Goal: Task Accomplishment & Management: Manage account settings

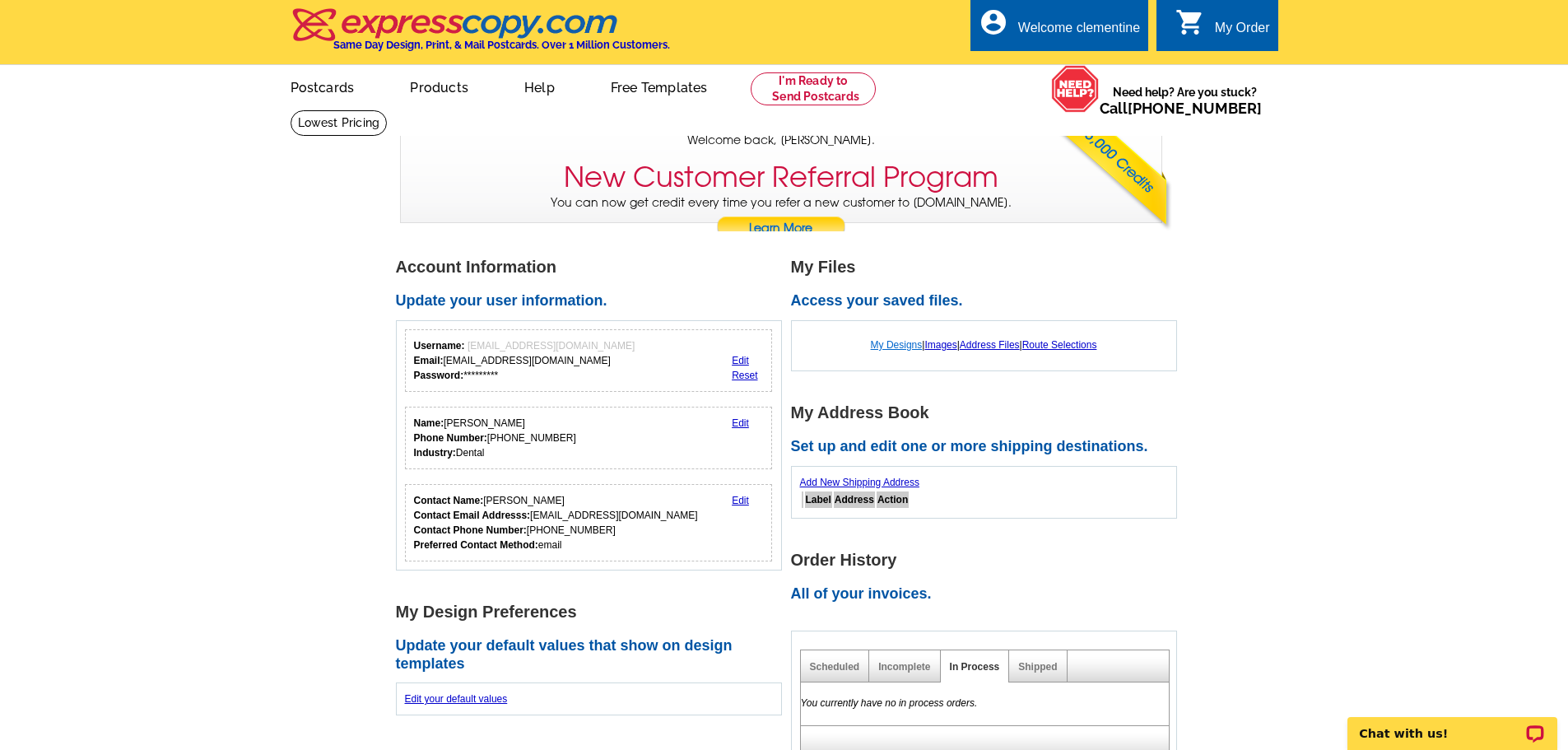
click at [881, 347] on link "My Designs" at bounding box center [897, 345] width 52 height 12
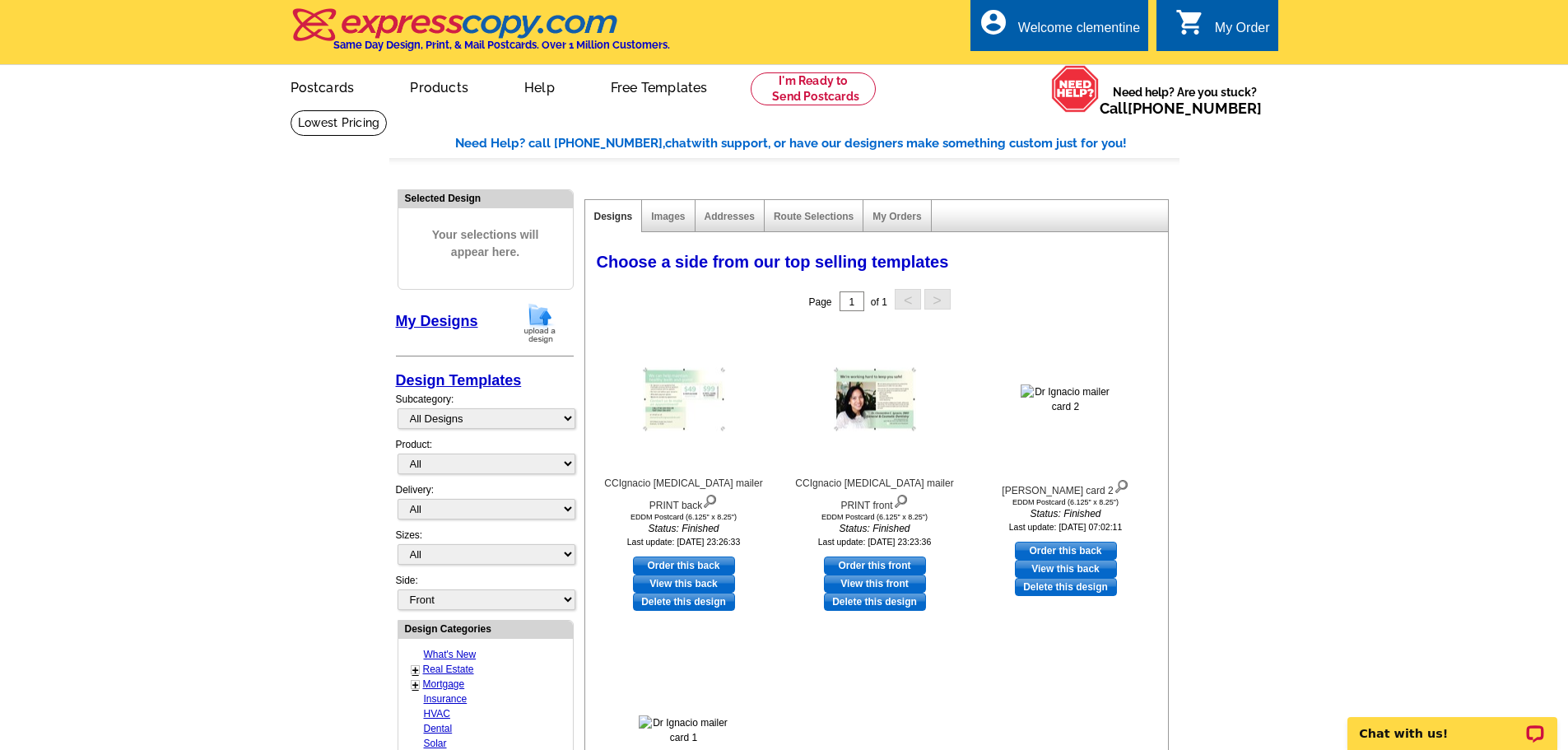
click at [680, 224] on div "Images" at bounding box center [668, 216] width 53 height 32
click at [663, 210] on div "Images" at bounding box center [668, 216] width 53 height 32
click at [662, 214] on link "Images" at bounding box center [668, 216] width 34 height 12
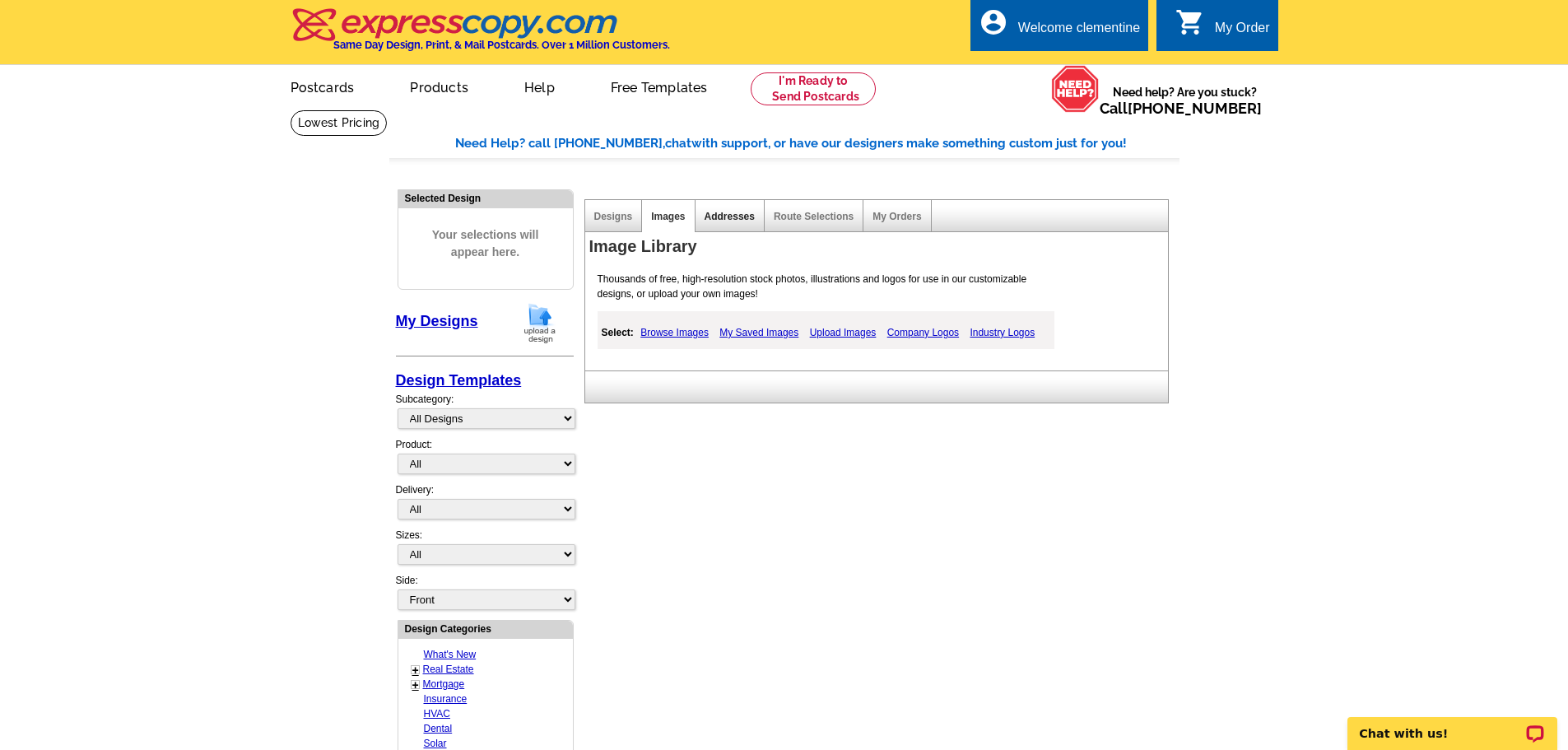
click at [710, 219] on link "Addresses" at bounding box center [730, 216] width 50 height 12
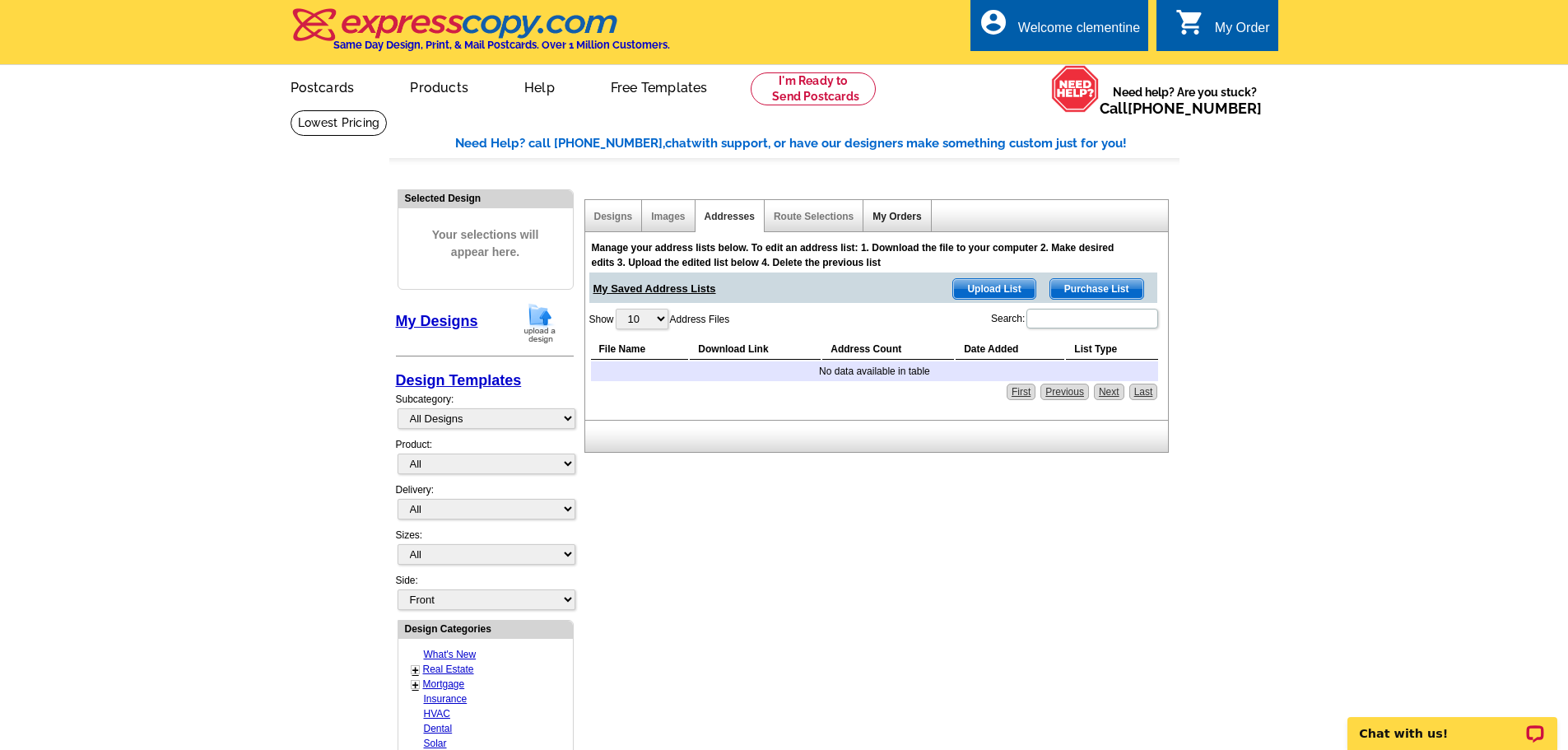
click at [885, 222] on link "My Orders" at bounding box center [897, 216] width 48 height 12
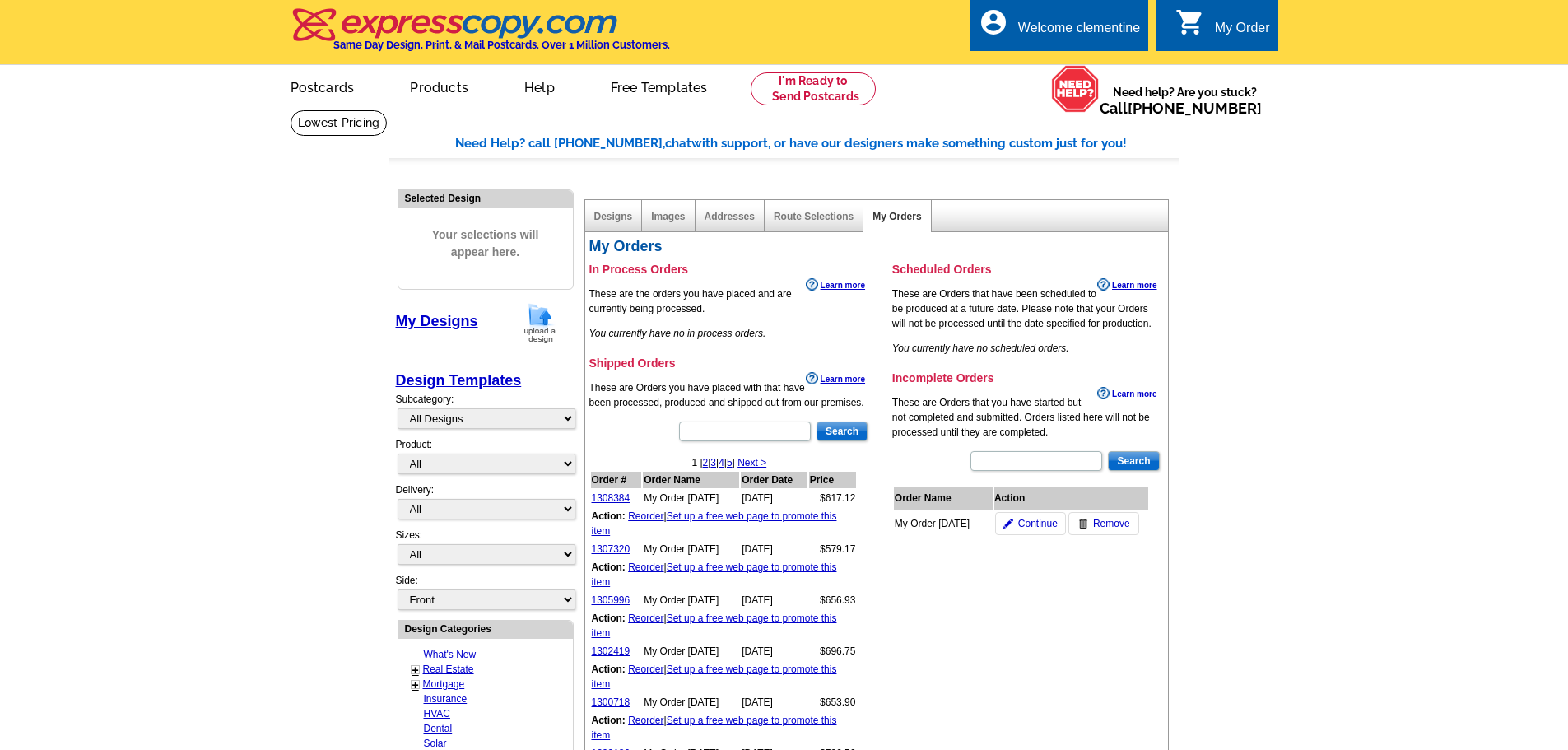
click at [460, 318] on link "My Designs" at bounding box center [437, 321] width 82 height 16
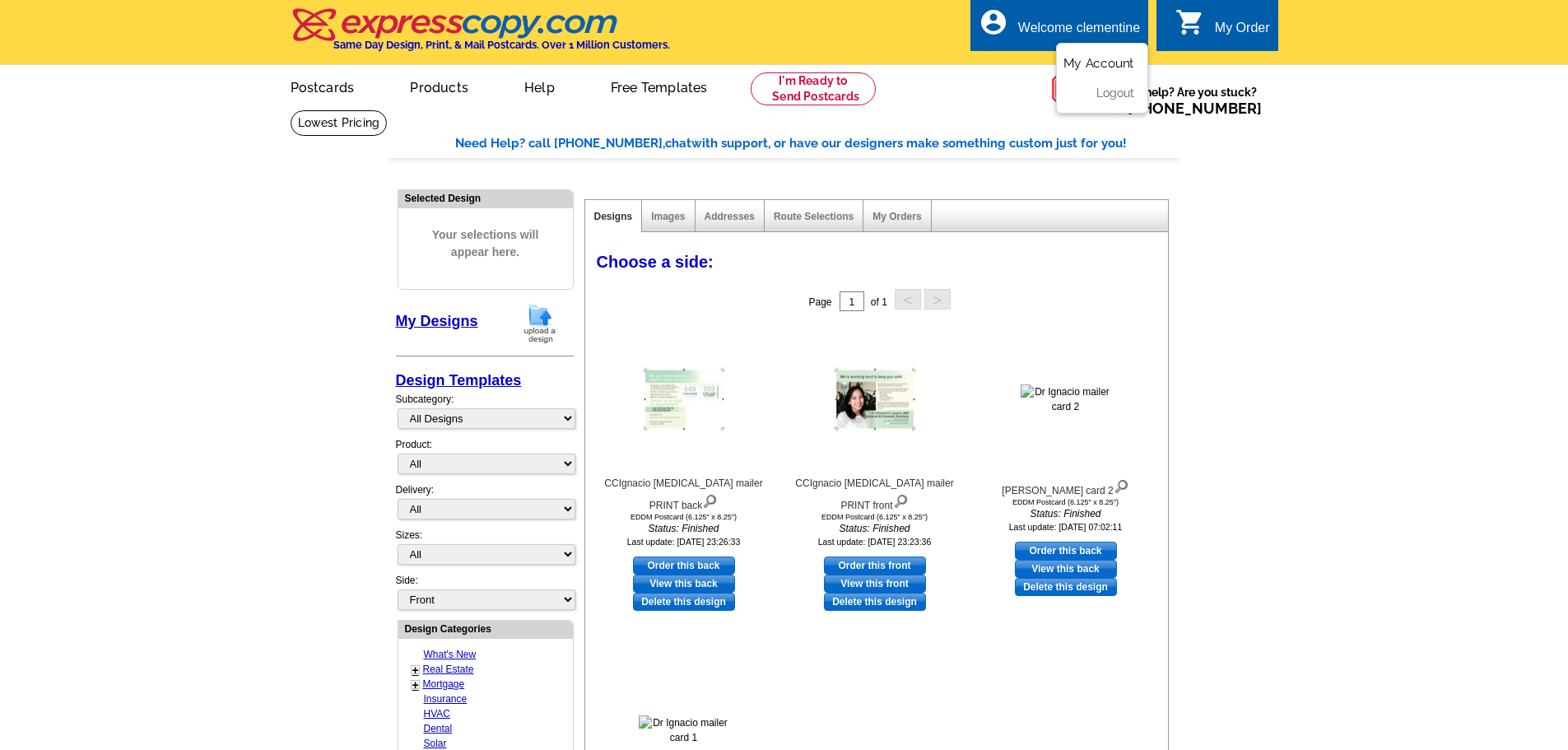
click at [1091, 61] on link "My Account" at bounding box center [1098, 63] width 71 height 15
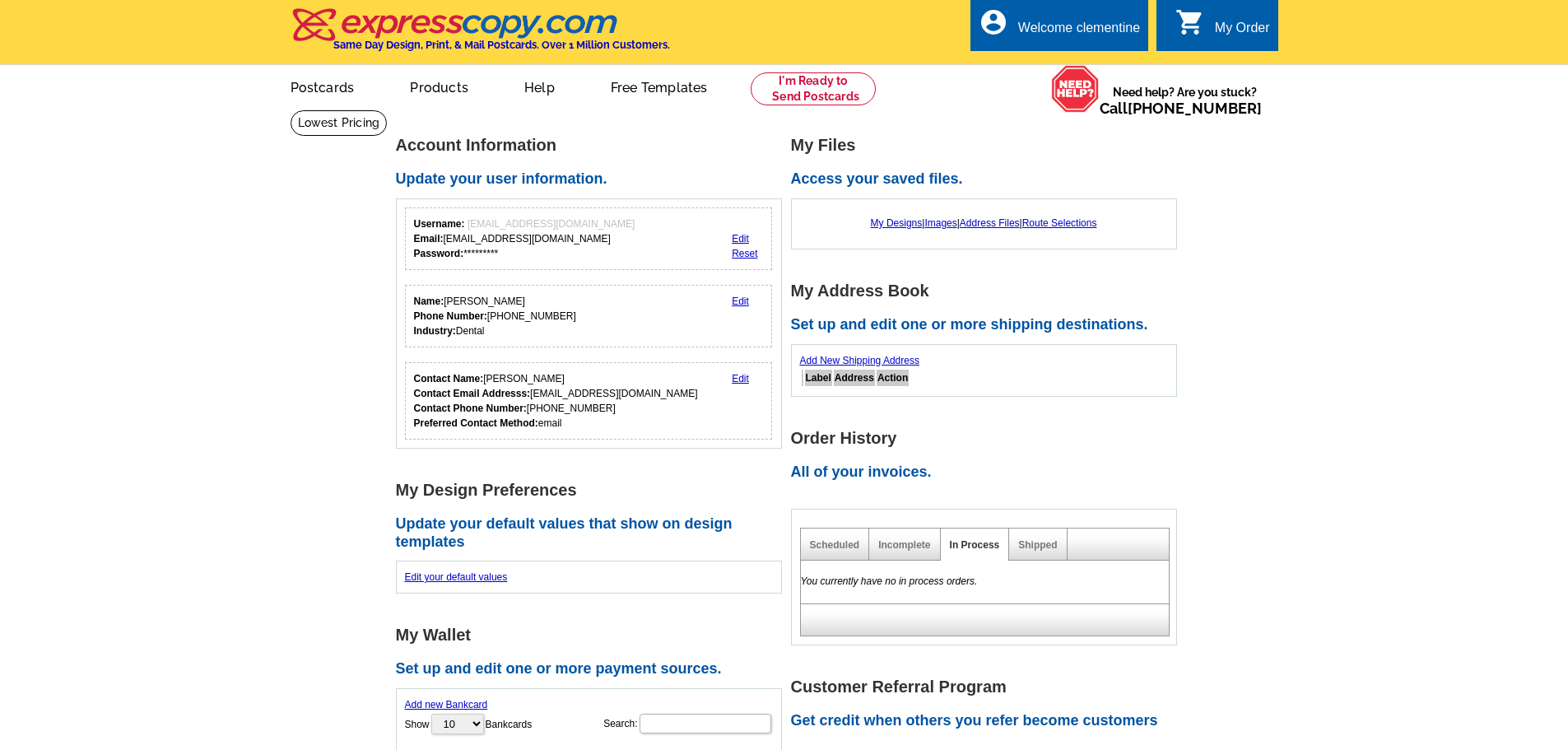
click at [905, 560] on div "Incomplete" at bounding box center [904, 545] width 71 height 32
click at [905, 544] on link "Incomplete" at bounding box center [905, 545] width 52 height 12
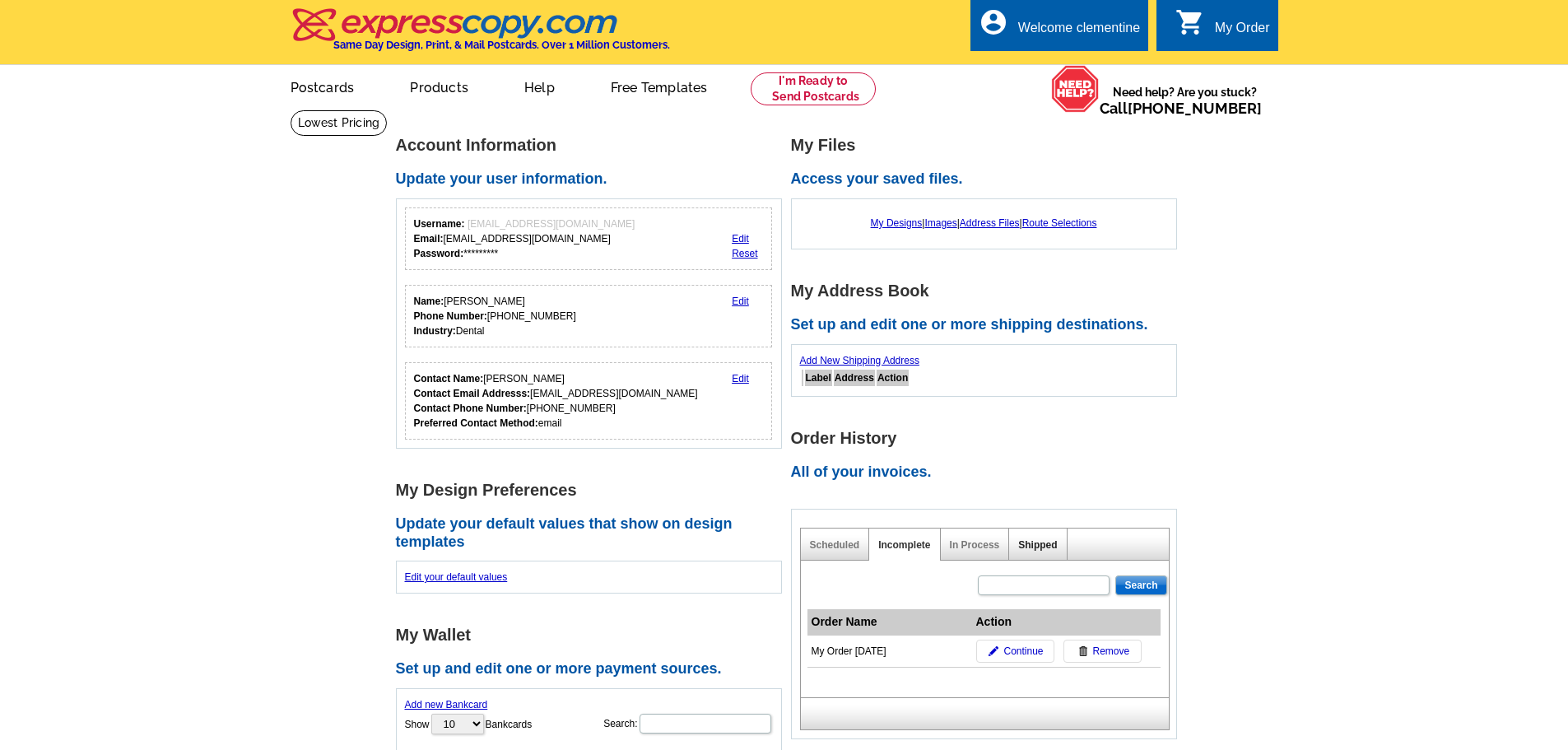
click at [1042, 545] on link "Shipped" at bounding box center [1037, 545] width 38 height 12
